Goal: Transaction & Acquisition: Book appointment/travel/reservation

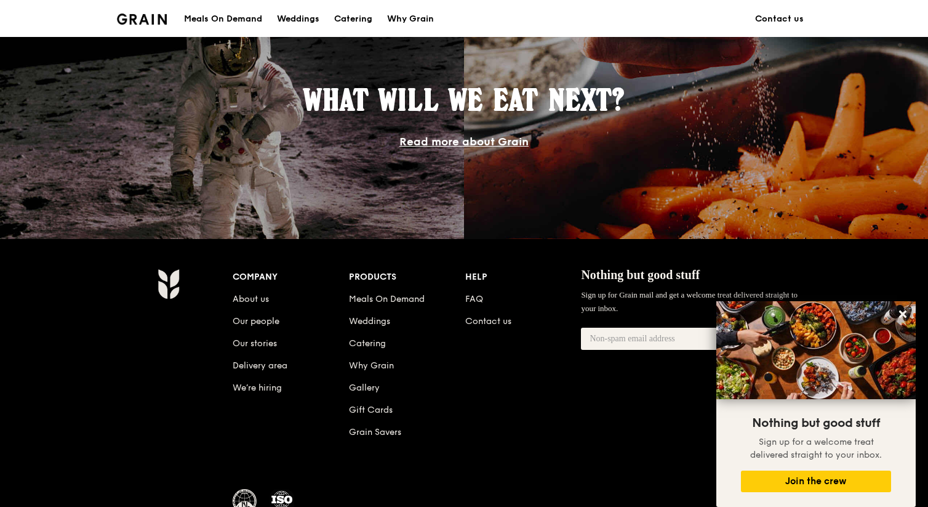
scroll to position [1169, 0]
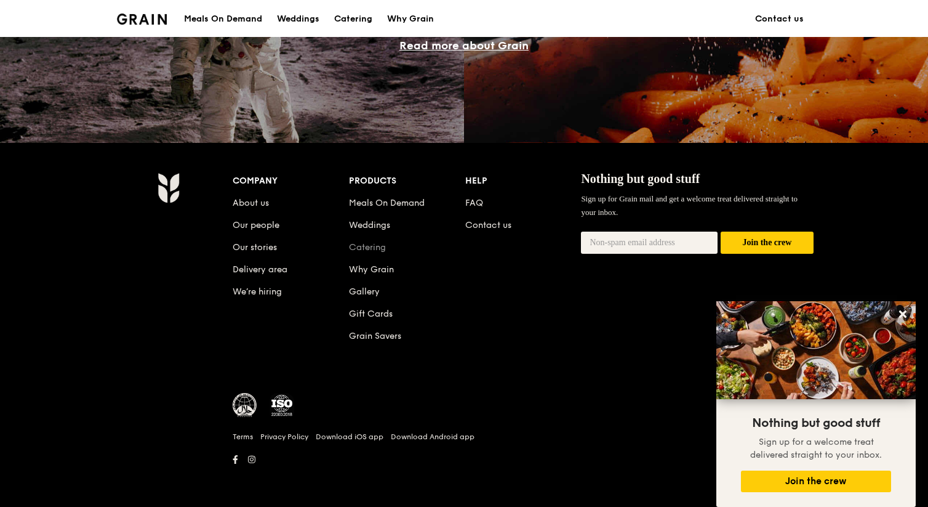
click at [380, 250] on link "Catering" at bounding box center [367, 247] width 37 height 10
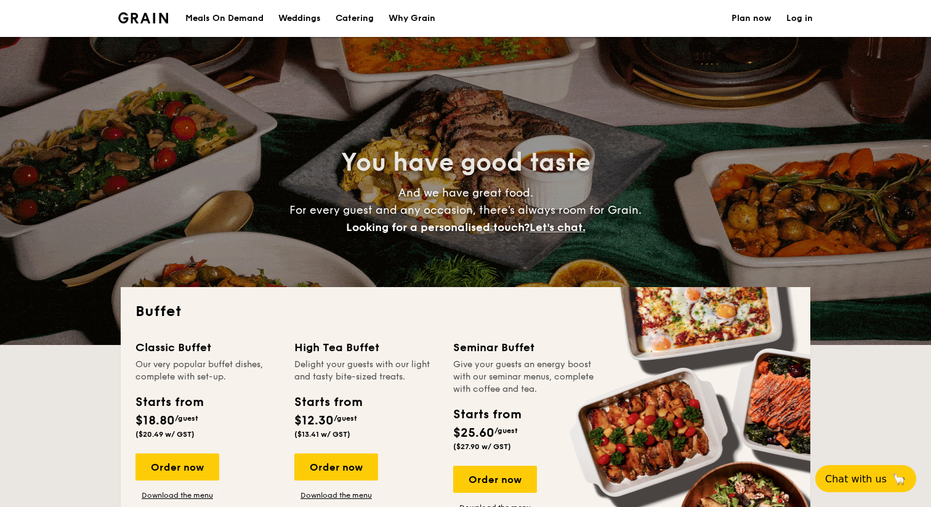
select select
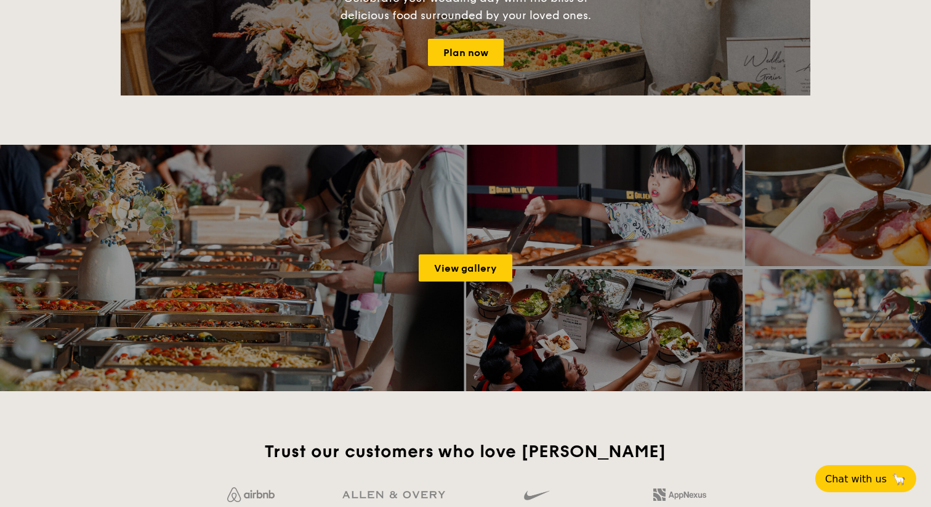
scroll to position [1532, 0]
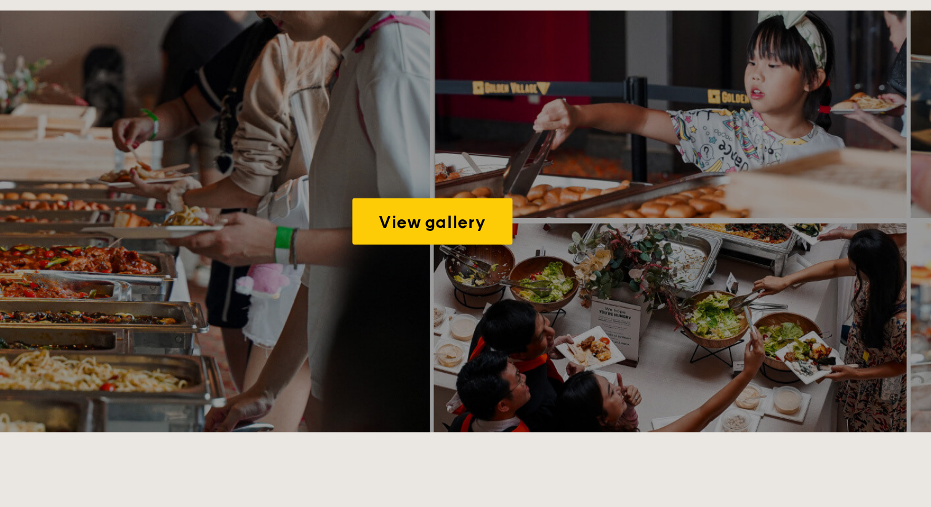
click at [491, 279] on div "View gallery" at bounding box center [465, 259] width 931 height 246
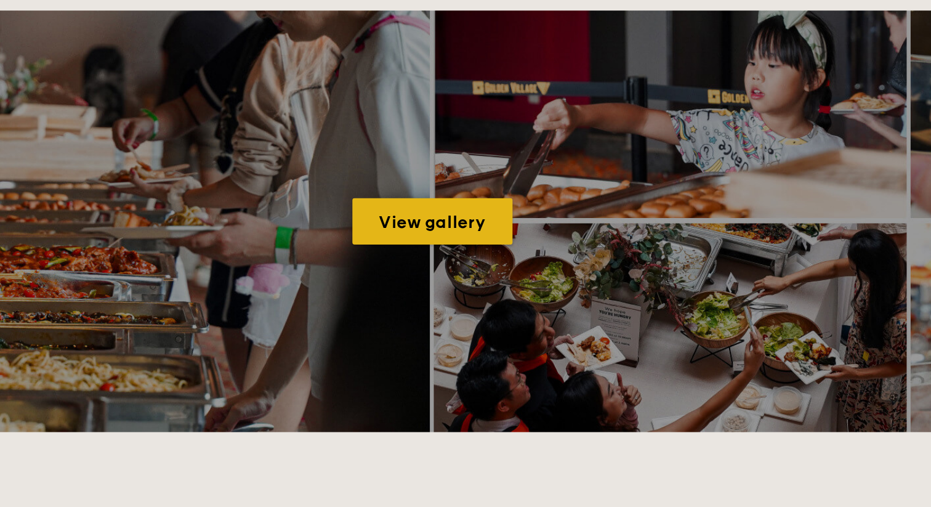
click at [491, 263] on link "View gallery" at bounding box center [466, 259] width 94 height 27
